Goal: Information Seeking & Learning: Compare options

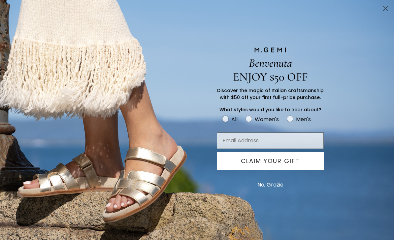
click at [386, 11] on circle "Close dialog" at bounding box center [385, 8] width 11 height 11
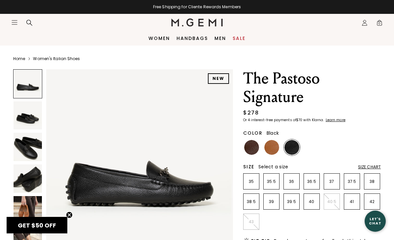
click at [272, 147] on img at bounding box center [272, 147] width 15 height 15
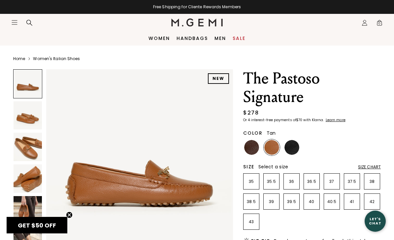
click at [292, 147] on img at bounding box center [292, 147] width 15 height 15
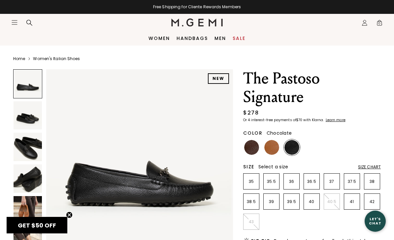
click at [252, 148] on img at bounding box center [251, 147] width 15 height 15
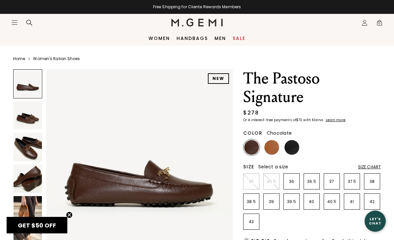
click at [295, 152] on img at bounding box center [292, 147] width 15 height 15
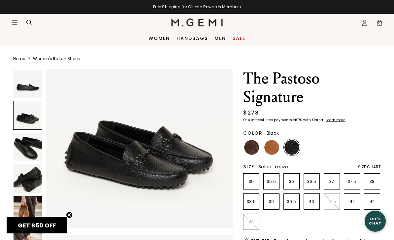
scroll to position [221, 0]
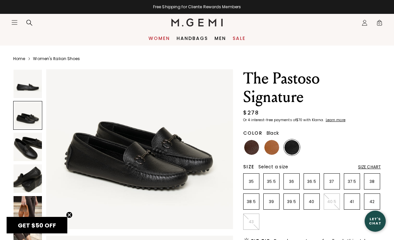
click at [167, 38] on link "Women" at bounding box center [159, 38] width 21 height 5
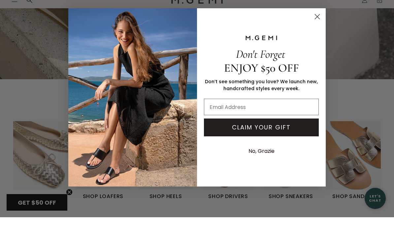
scroll to position [148, 0]
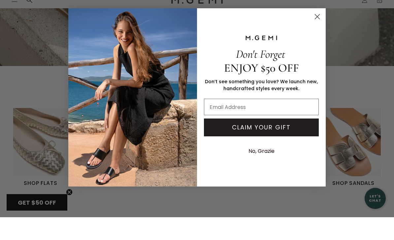
click at [321, 34] on circle "Close dialog" at bounding box center [317, 39] width 11 height 11
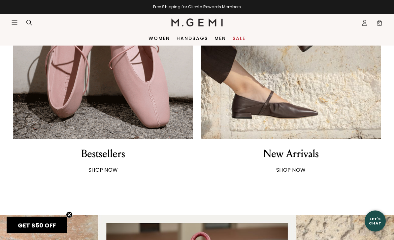
scroll to position [469, 0]
click at [163, 40] on link "Women" at bounding box center [159, 38] width 21 height 5
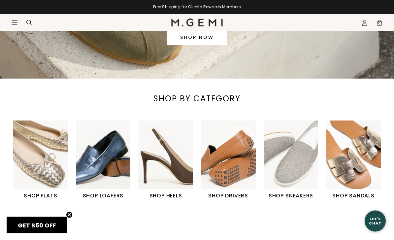
scroll to position [158, 0]
click at [295, 189] on img "5 / 6" at bounding box center [291, 155] width 55 height 68
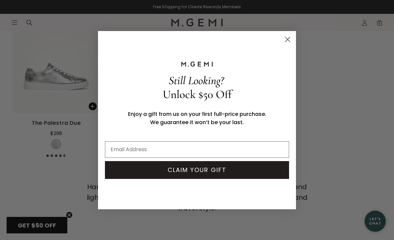
scroll to position [820, 0]
